Goal: Task Accomplishment & Management: Use online tool/utility

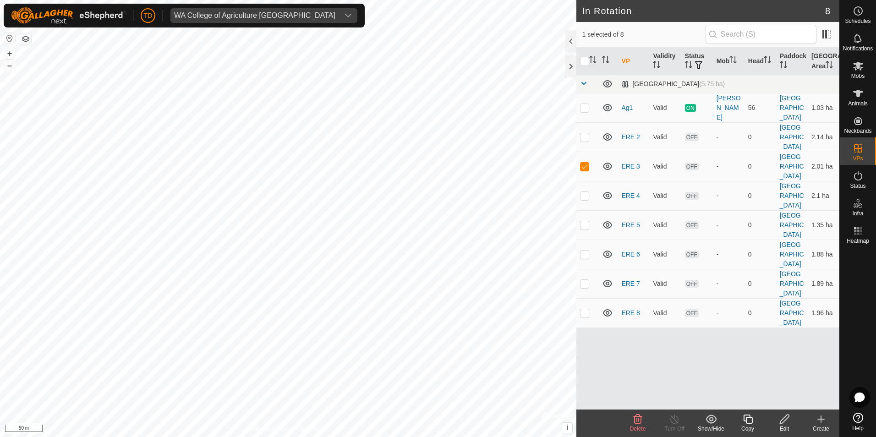
checkbox input "true"
checkbox input "false"
click at [584, 166] on p-checkbox at bounding box center [584, 166] width 9 height 7
checkbox input "false"
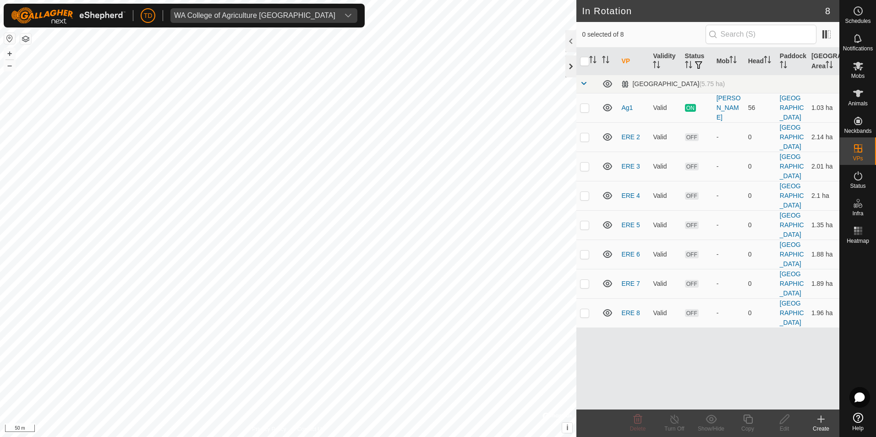
click at [571, 69] on div at bounding box center [571, 66] width 11 height 22
